Goal: Information Seeking & Learning: Learn about a topic

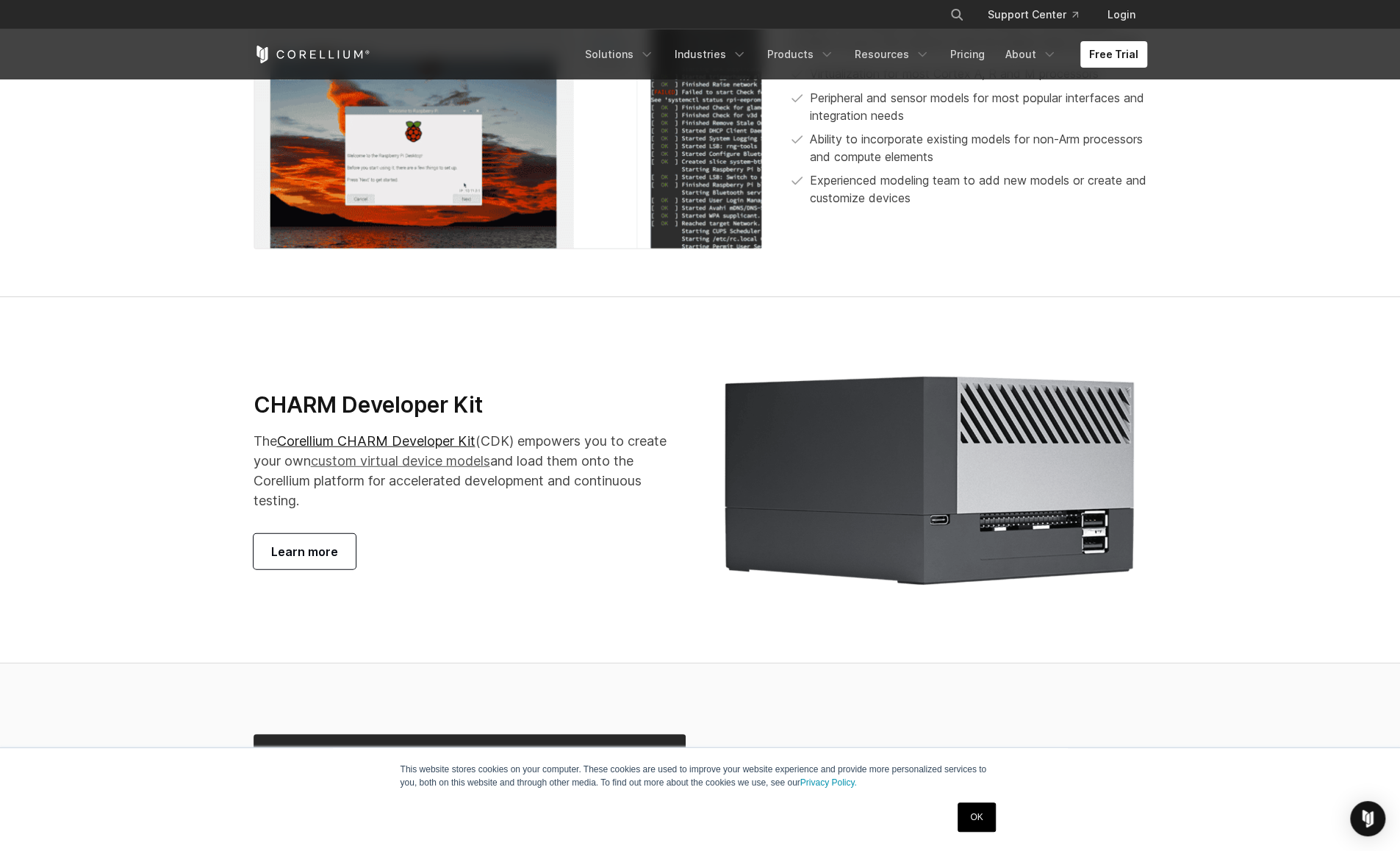
click at [411, 469] on link "custom virtual device models" at bounding box center [400, 460] width 179 height 15
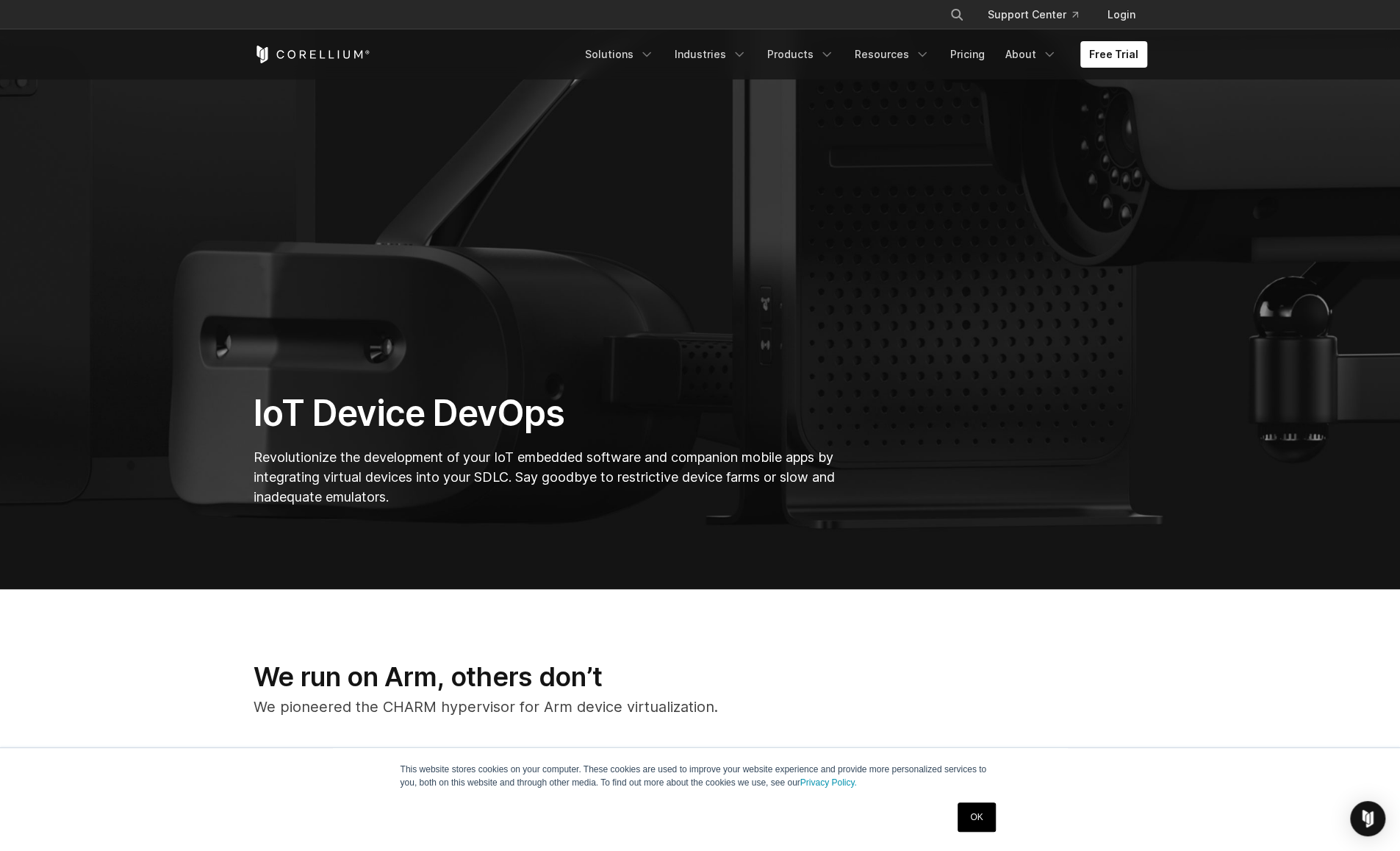
scroll to position [198, 0]
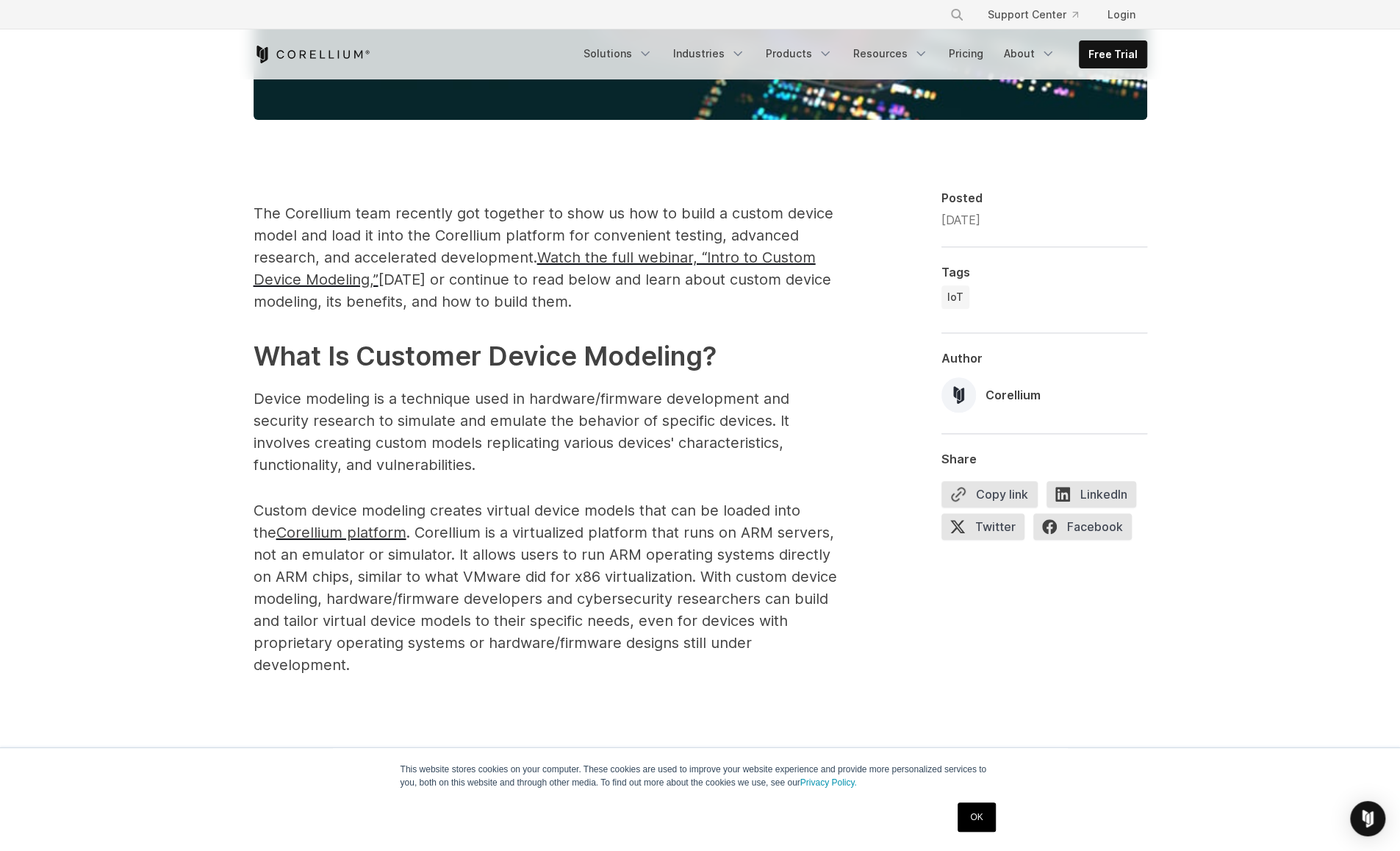
scroll to position [753, 0]
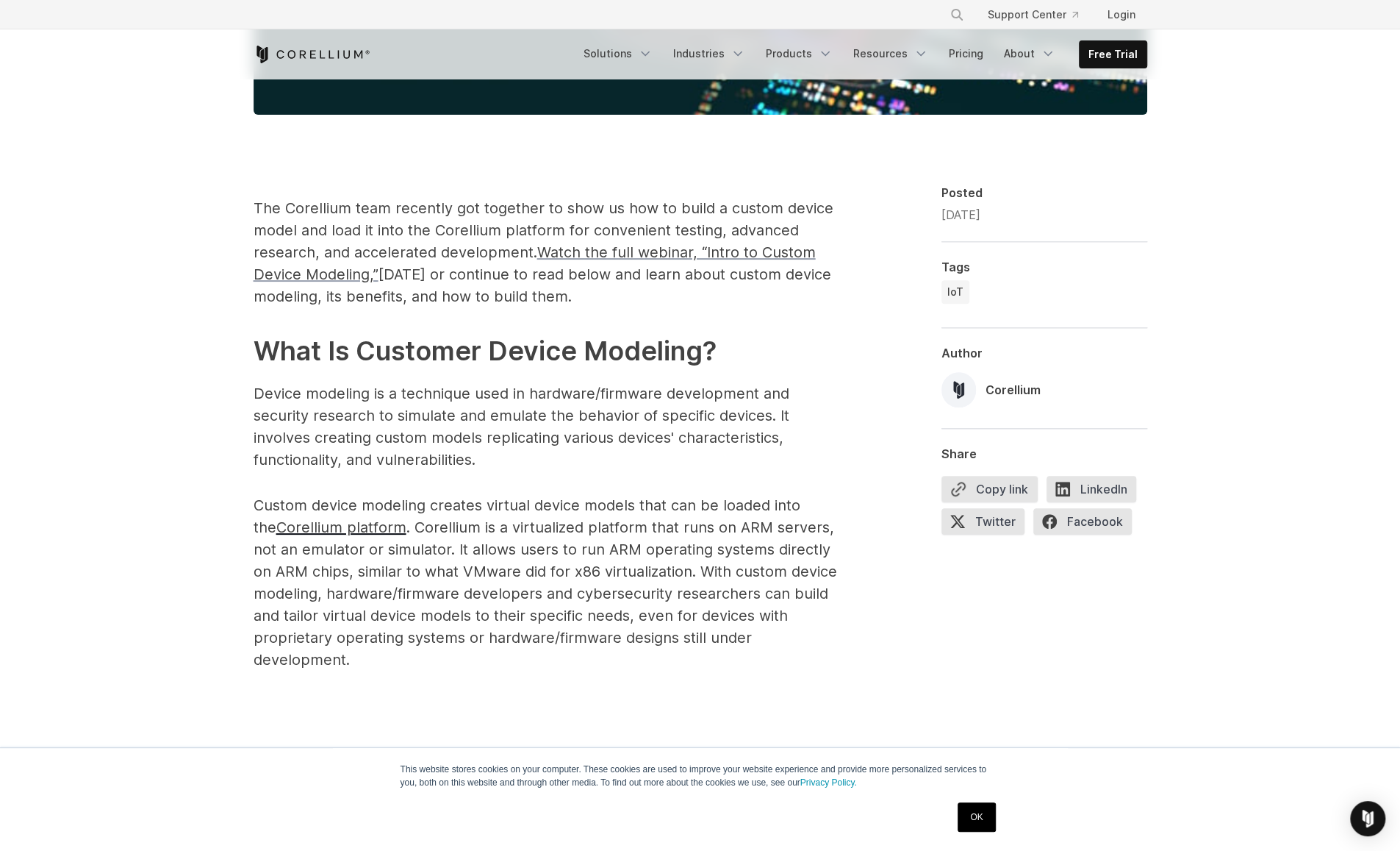
click at [596, 247] on span "Watch the full webinar, “Intro to Custom Device Modeling,”" at bounding box center [534, 263] width 562 height 40
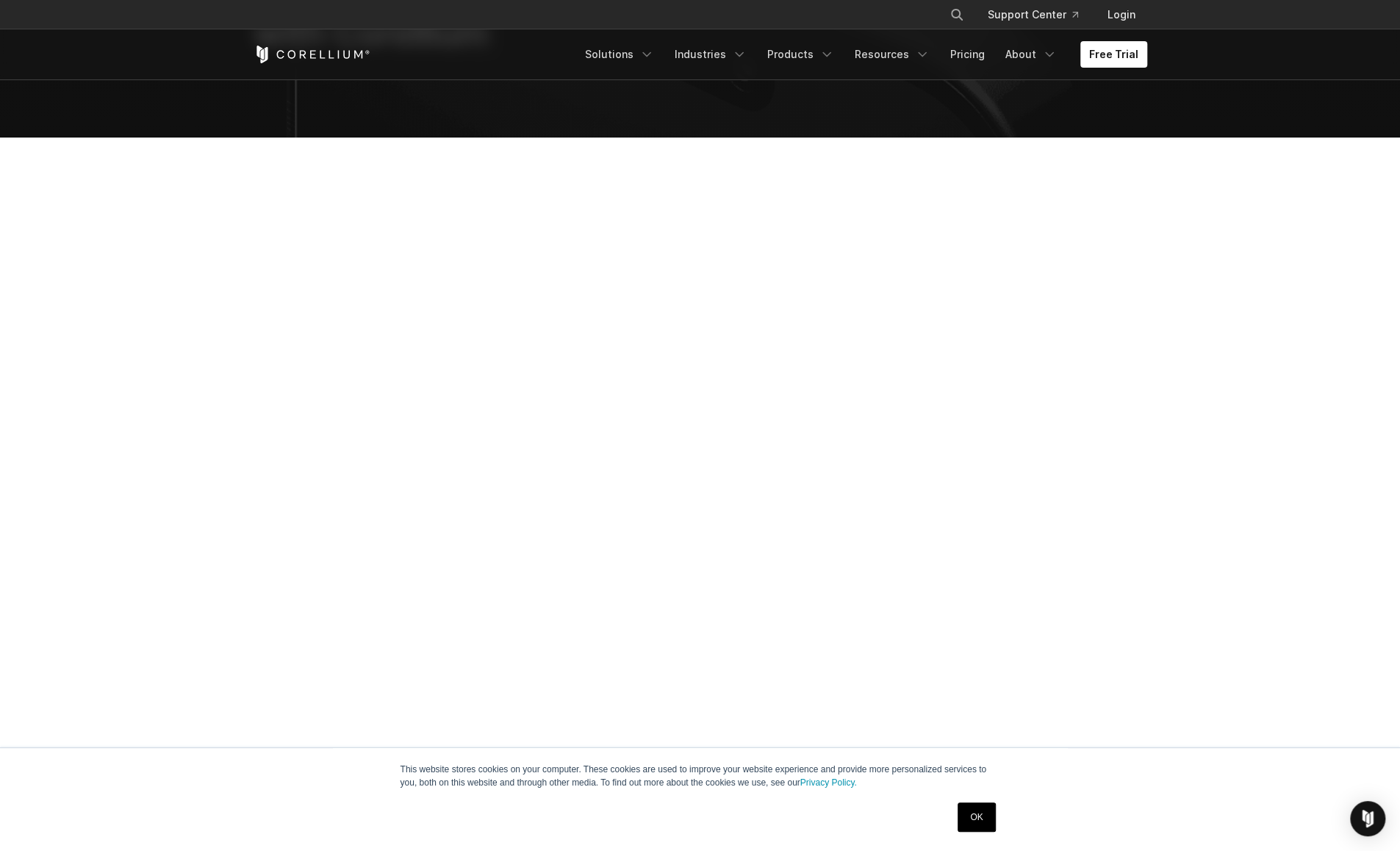
scroll to position [186, 0]
